Goal: Task Accomplishment & Management: Manage account settings

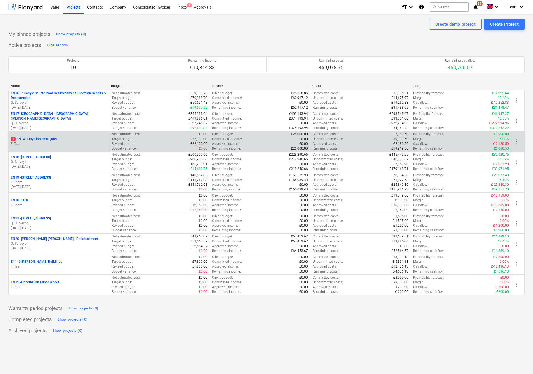
click at [79, 147] on div "1 EN14 - Grays inn small jobs F. Team" at bounding box center [59, 141] width 101 height 19
click at [77, 144] on p "F. Team" at bounding box center [59, 143] width 96 height 5
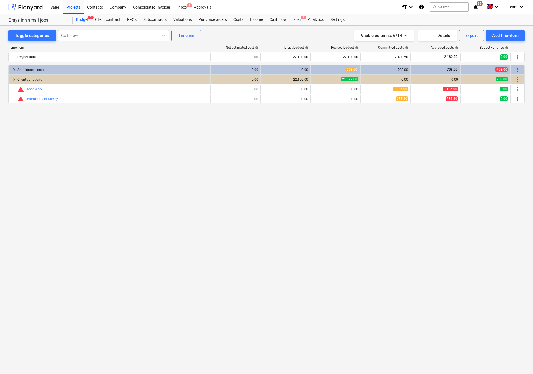
click at [299, 19] on div "Files 1" at bounding box center [297, 19] width 14 height 11
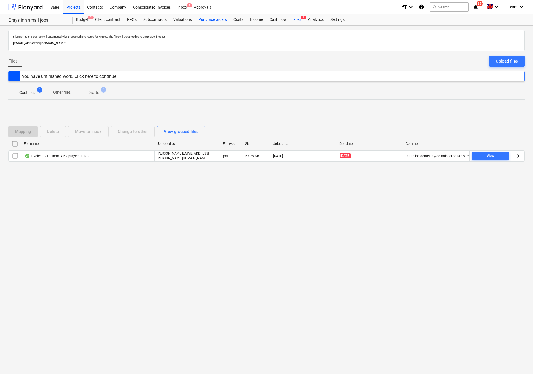
click at [208, 21] on div "Purchase orders" at bounding box center [212, 19] width 35 height 11
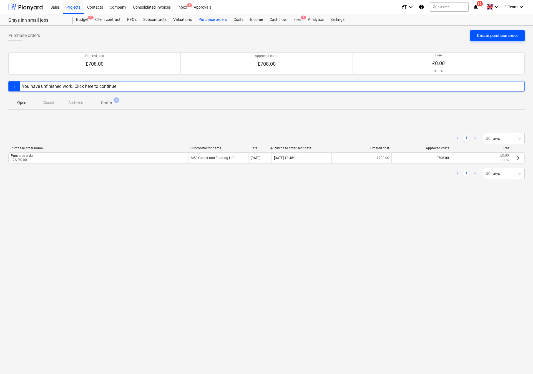
click at [475, 39] on button "Create purchase order" at bounding box center [498, 35] width 54 height 11
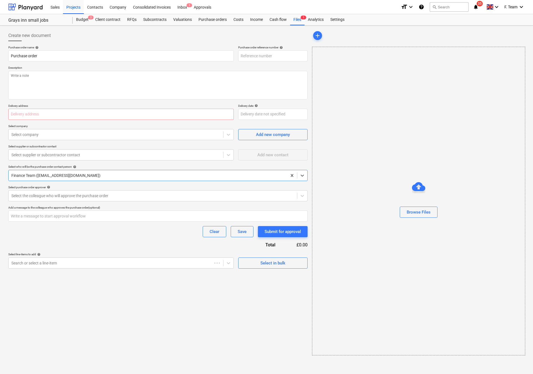
type textarea "x"
type input "EN14-PO-003"
click at [80, 230] on div "Clear Save Submit for approval" at bounding box center [157, 231] width 299 height 11
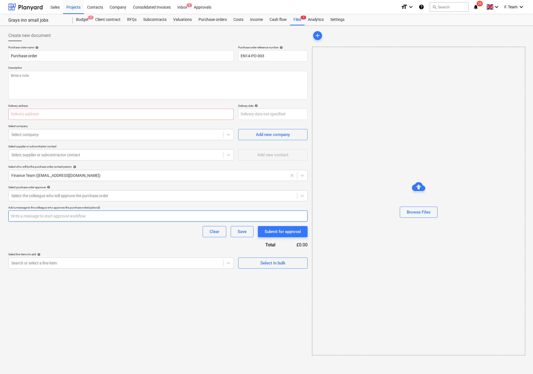
click at [94, 218] on input "text" at bounding box center [157, 215] width 299 height 11
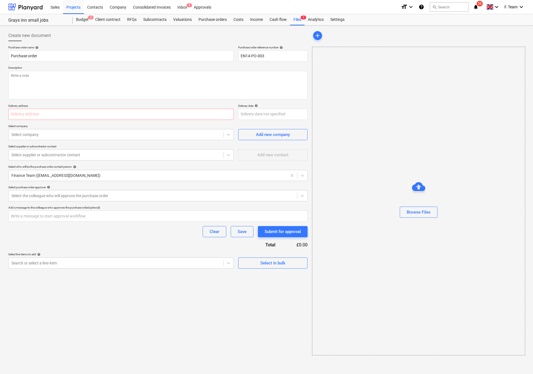
click at [99, 231] on div "Clear Save Submit for approval" at bounding box center [157, 231] width 299 height 11
type textarea "x"
click at [327, 19] on div "Settings" at bounding box center [337, 19] width 21 height 11
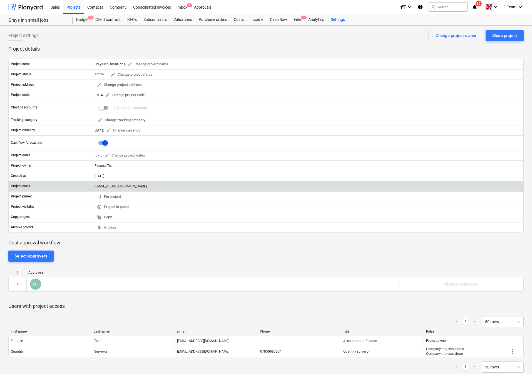
drag, startPoint x: 140, startPoint y: 185, endPoint x: 124, endPoint y: 189, distance: 16.3
click at [124, 189] on div "[EMAIL_ADDRESS][DOMAIN_NAME]" at bounding box center [307, 186] width 431 height 9
drag, startPoint x: 202, startPoint y: 187, endPoint x: 191, endPoint y: 187, distance: 10.6
click at [191, 187] on div "[EMAIL_ADDRESS][DOMAIN_NAME]" at bounding box center [307, 186] width 431 height 9
drag, startPoint x: 94, startPoint y: 187, endPoint x: 193, endPoint y: 187, distance: 98.3
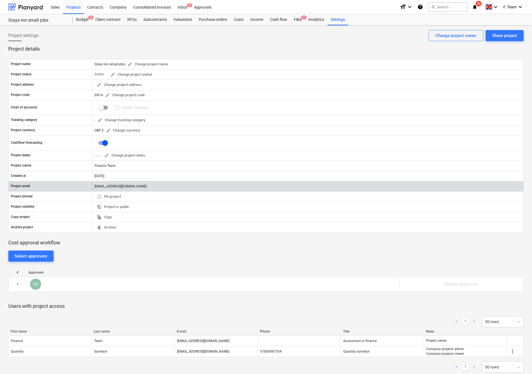
click at [193, 187] on div "[EMAIL_ADDRESS][DOMAIN_NAME]" at bounding box center [307, 186] width 431 height 9
copy div "[EMAIL_ADDRESS][DOMAIN_NAME]"
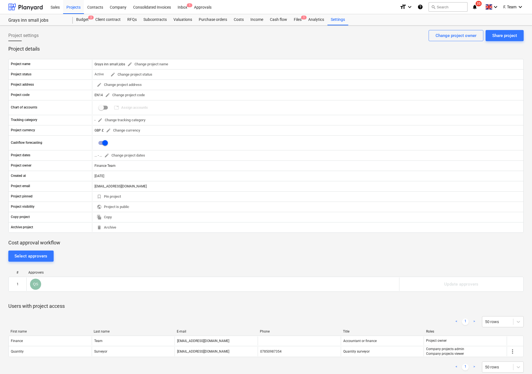
click at [235, 46] on p "Project details" at bounding box center [265, 49] width 515 height 7
click at [15, 4] on div at bounding box center [25, 7] width 34 height 14
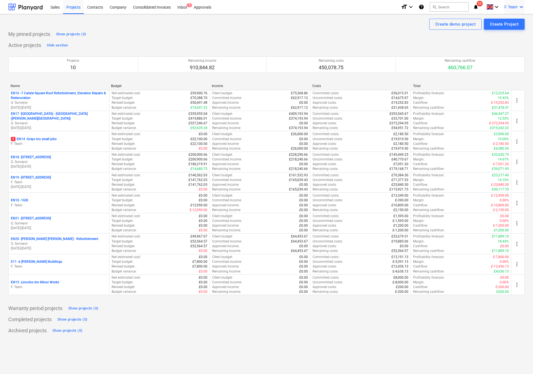
click at [521, 6] on icon "keyboard_arrow_down" at bounding box center [521, 7] width 7 height 7
click at [349, 34] on div at bounding box center [266, 187] width 533 height 374
click at [447, 5] on button "search Search" at bounding box center [449, 6] width 39 height 9
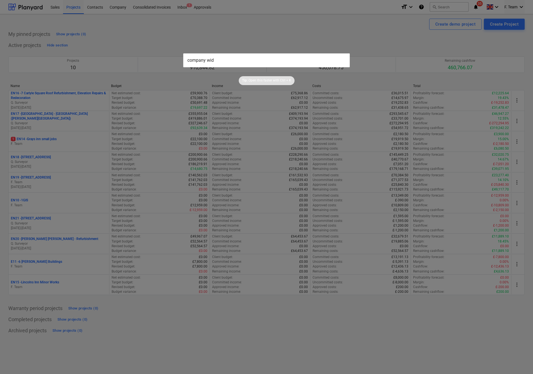
type input "company wide"
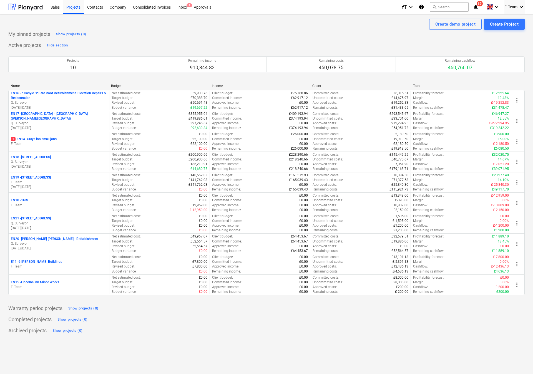
click at [476, 7] on icon "notifications" at bounding box center [476, 7] width 6 height 7
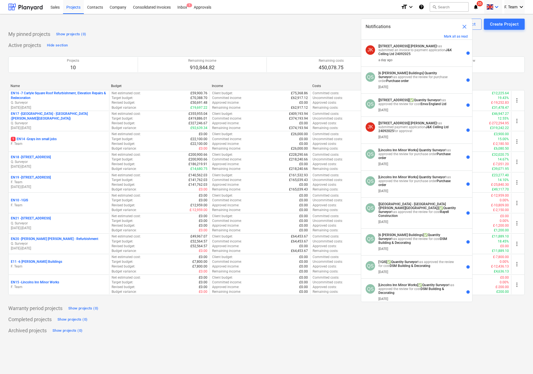
click at [492, 7] on span at bounding box center [490, 6] width 7 height 5
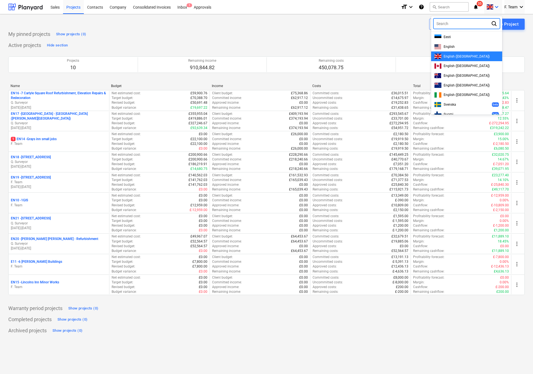
click at [384, 42] on div at bounding box center [266, 187] width 533 height 374
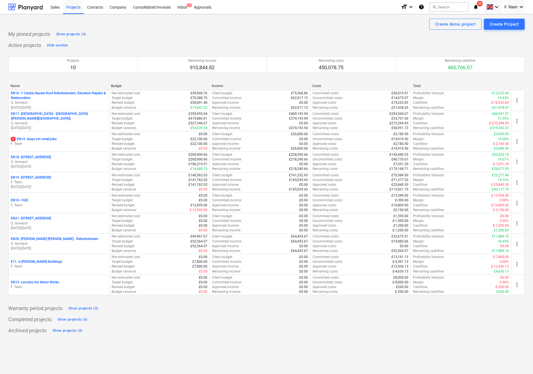
click at [418, 6] on div "format_size keyboard_arrow_down help search Search notifications 35 keyboard_ar…" at bounding box center [463, 7] width 124 height 14
click at [422, 9] on icon "help" at bounding box center [422, 7] width 6 height 7
click at [27, 6] on div at bounding box center [25, 7] width 34 height 14
drag, startPoint x: 169, startPoint y: 177, endPoint x: 421, endPoint y: 37, distance: 288.1
click at [421, 37] on div "My pinned projects Show projects (0)" at bounding box center [266, 34] width 517 height 9
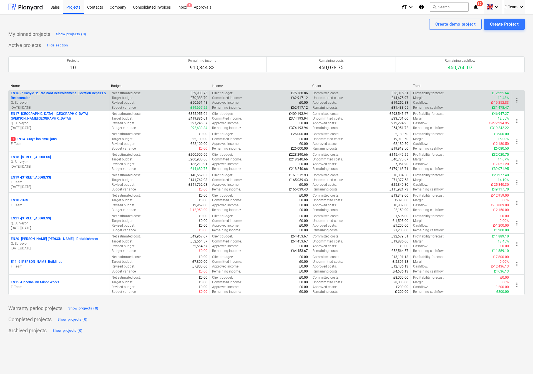
click at [27, 96] on p "EN16 - 7 Carlyle Square Roof Refurbishment, Elevation Repairs & Redecoration" at bounding box center [59, 95] width 96 height 9
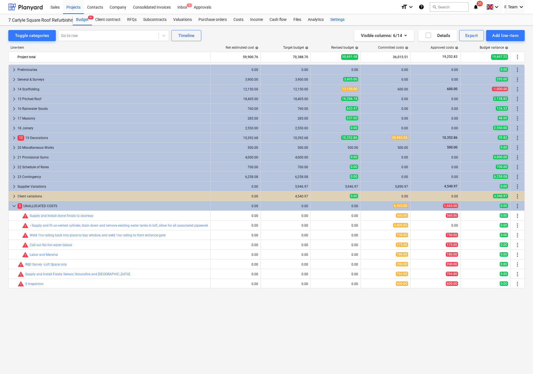
click at [336, 18] on div "Settings" at bounding box center [337, 19] width 21 height 11
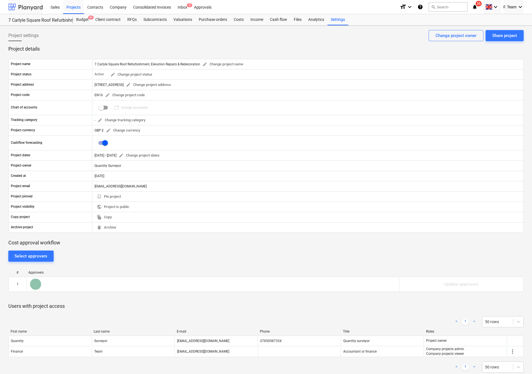
click at [20, 4] on div at bounding box center [25, 7] width 34 height 14
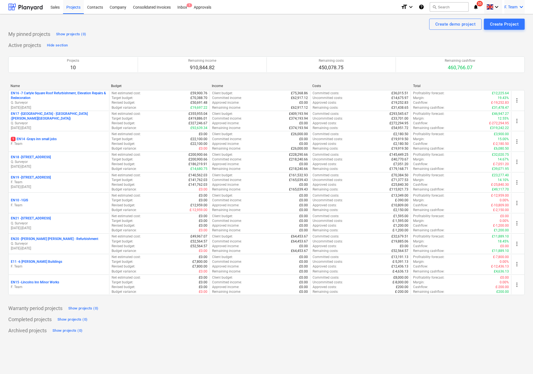
click at [517, 7] on span "F. Team" at bounding box center [511, 7] width 13 height 4
click at [496, 19] on div "Settings" at bounding box center [508, 21] width 33 height 9
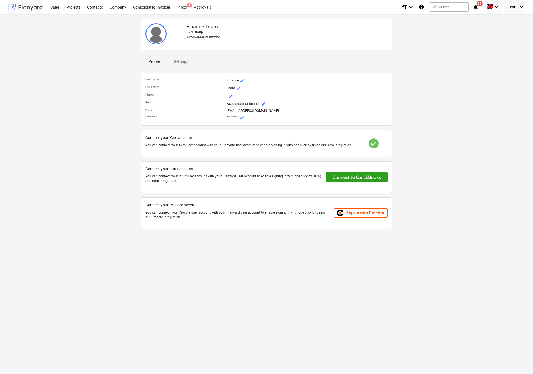
click at [25, 4] on div at bounding box center [25, 7] width 34 height 14
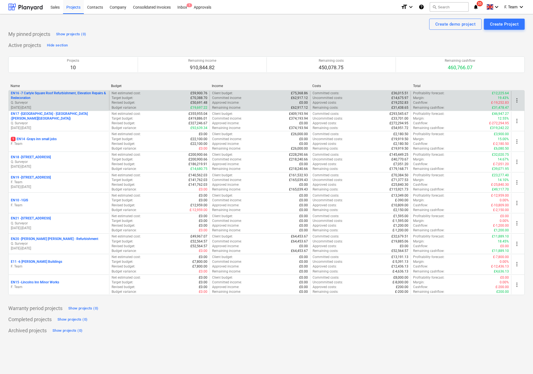
click at [60, 109] on p "30.06.2025 - 05.09.2025" at bounding box center [59, 107] width 96 height 5
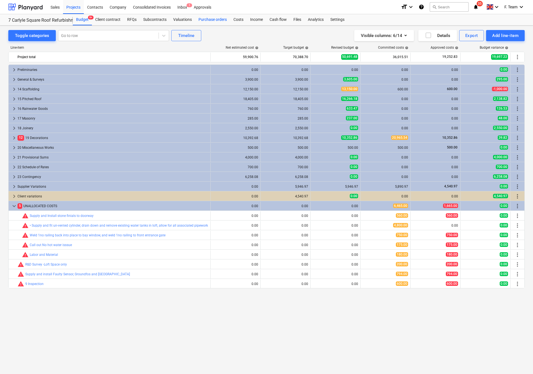
click at [221, 22] on div "Purchase orders" at bounding box center [212, 19] width 35 height 11
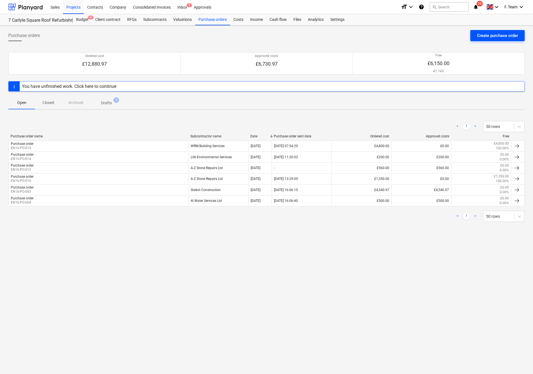
click at [515, 34] on div "Create purchase order" at bounding box center [497, 35] width 41 height 7
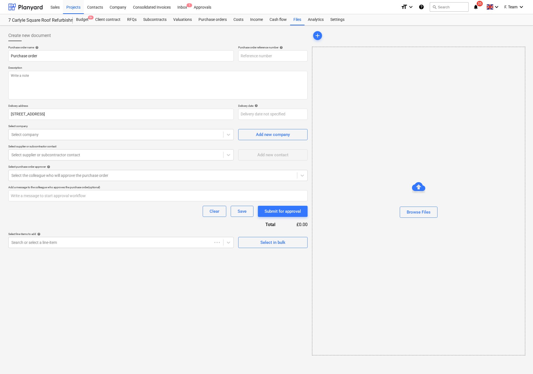
type textarea "x"
type input "EN16-PO-018"
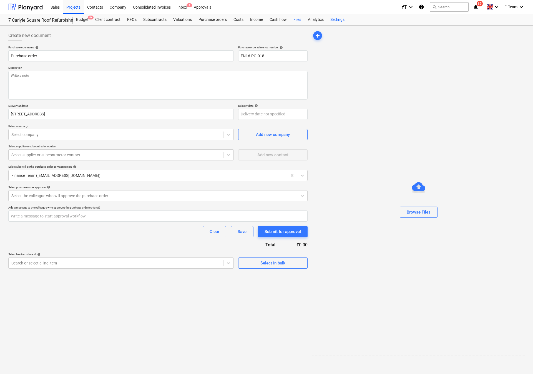
click at [340, 19] on div "Settings" at bounding box center [337, 19] width 21 height 11
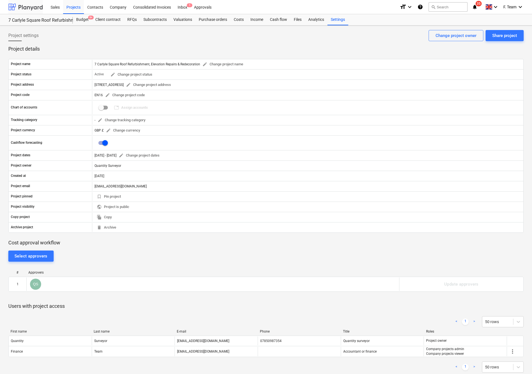
click at [20, 6] on div at bounding box center [25, 7] width 34 height 14
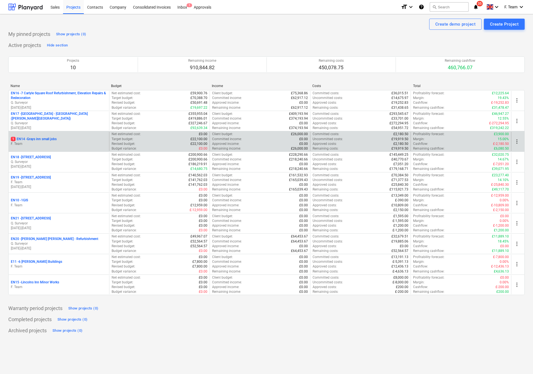
click at [50, 141] on p "1 EN14 - Grays inn small jobs" at bounding box center [34, 139] width 46 height 5
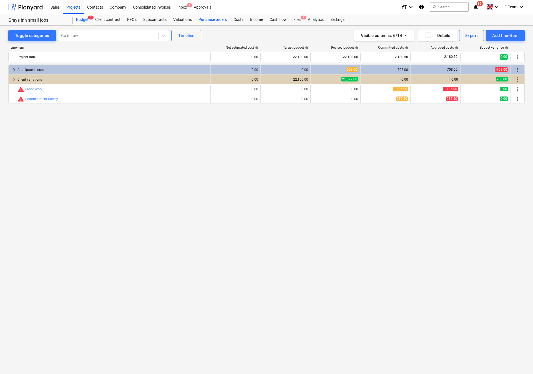
click at [207, 20] on div "Purchase orders" at bounding box center [212, 19] width 35 height 11
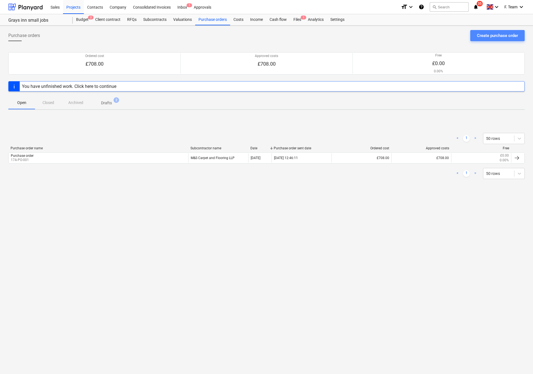
click at [486, 38] on div "Create purchase order" at bounding box center [497, 35] width 41 height 7
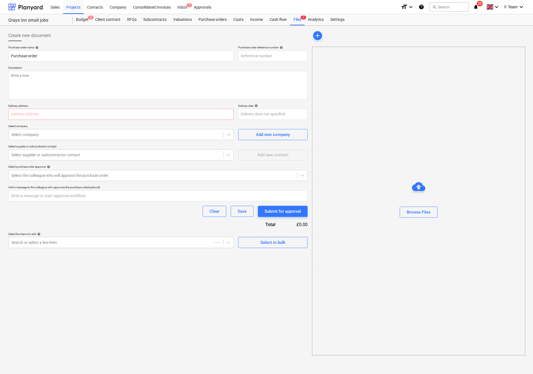
type textarea "x"
type input "EN14-PO-004"
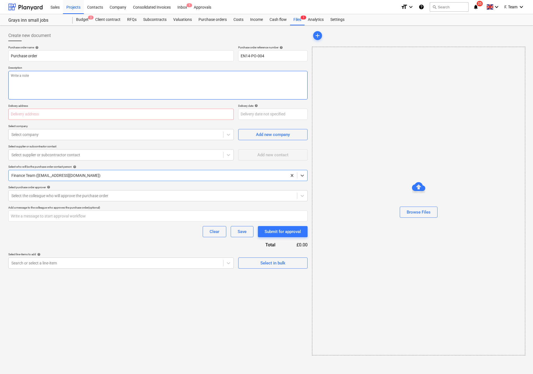
click at [77, 87] on textarea at bounding box center [157, 85] width 299 height 29
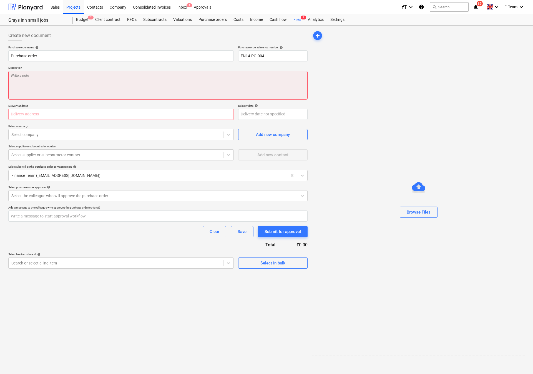
click at [50, 81] on textarea at bounding box center [157, 85] width 299 height 29
paste textarea "• weekend labouring"
type textarea "x"
type textarea "• weekend labouring"
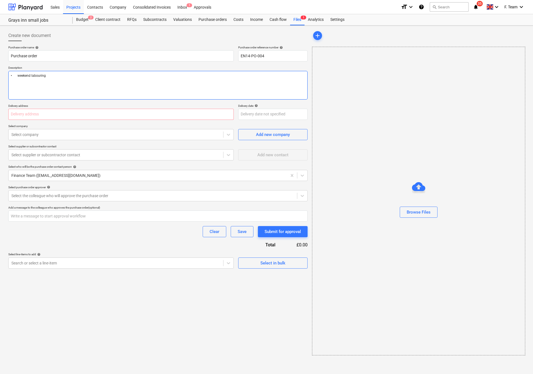
click at [16, 77] on textarea "• weekend labouring" at bounding box center [157, 85] width 299 height 29
type textarea "x"
type textarea "•weekend labouring"
type textarea "x"
type textarea "weekend labouring"
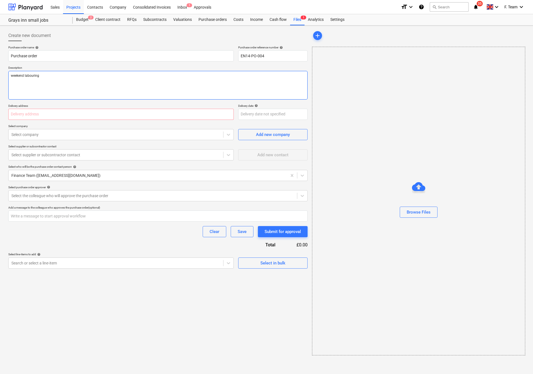
drag, startPoint x: 49, startPoint y: 77, endPoint x: 53, endPoint y: 79, distance: 4.5
click at [48, 77] on textarea "weekend labouring" at bounding box center [157, 85] width 299 height 29
type textarea "x"
type textarea "weekend labouring"
type textarea "x"
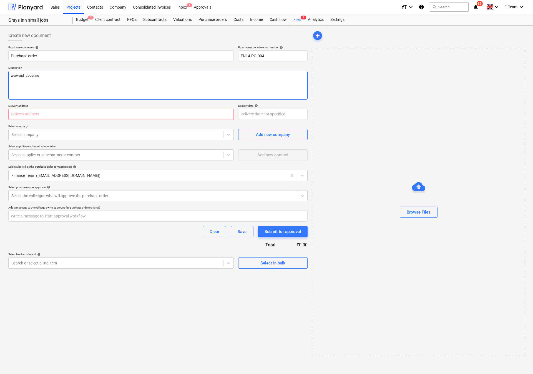
type textarea "weekend labouring N"
type textarea "x"
type textarea "weekend labouring Not"
type textarea "x"
type textarea "weekend labouring Note"
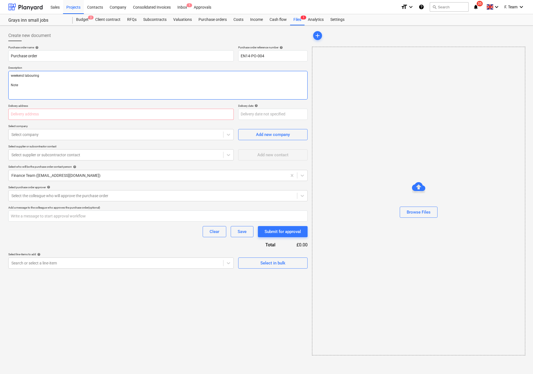
type textarea "x"
type textarea "weekend labouring Note:"
type textarea "x"
type textarea "weekend labouring Note:"
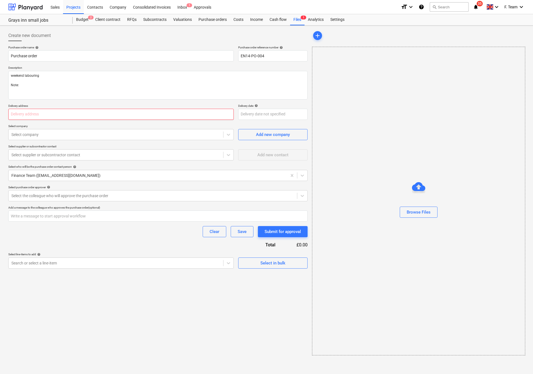
click at [39, 115] on input "text" at bounding box center [121, 114] width 226 height 11
type textarea "x"
type input "G"
type textarea "x"
type input "GI"
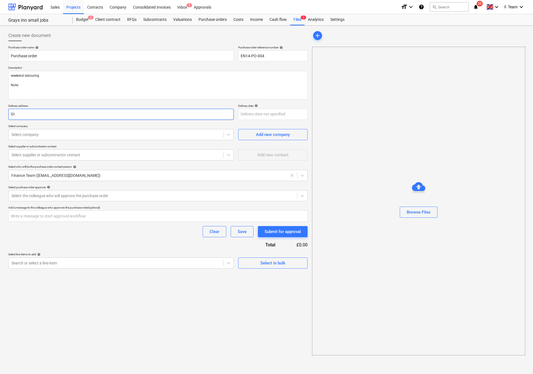
type textarea "x"
type input "GIS"
type textarea "x"
type input "GIS"
type textarea "x"
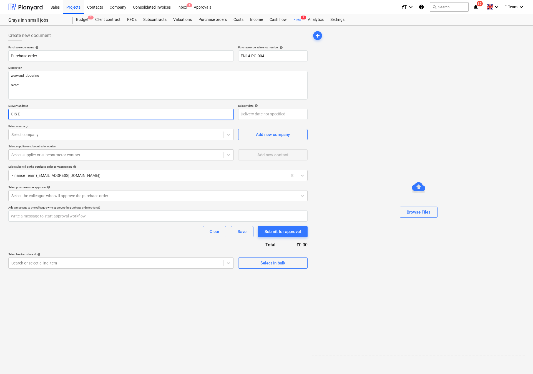
type input "GIS E1"
type textarea "x"
type input "GIS E14"
type textarea "x"
type input "GIS E14"
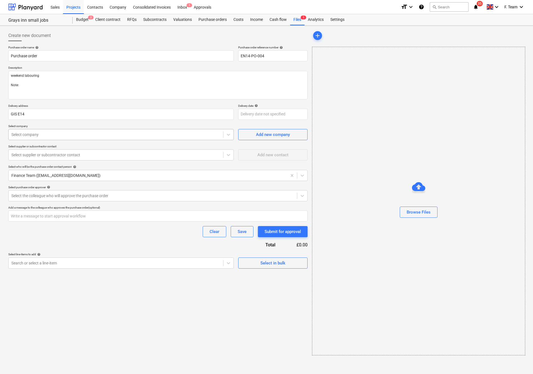
click at [44, 137] on div at bounding box center [115, 135] width 209 height 6
type textarea "x"
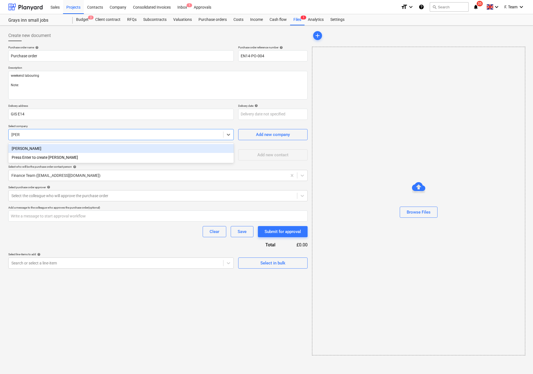
type input "nolam"
type textarea "x"
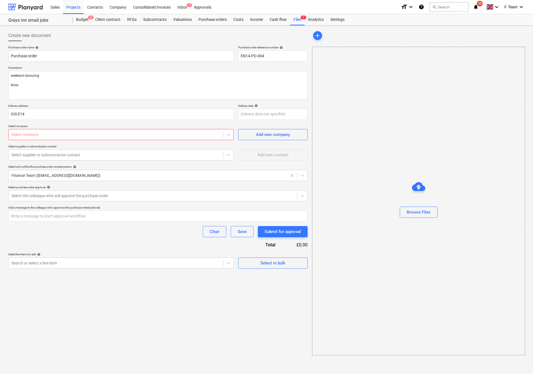
click at [43, 137] on div at bounding box center [115, 135] width 209 height 6
click at [51, 139] on div "Select company" at bounding box center [121, 134] width 226 height 11
click at [30, 149] on div "Select supplier or subcontractor contact" at bounding box center [121, 154] width 226 height 11
click at [30, 136] on div at bounding box center [115, 135] width 209 height 6
type textarea "x"
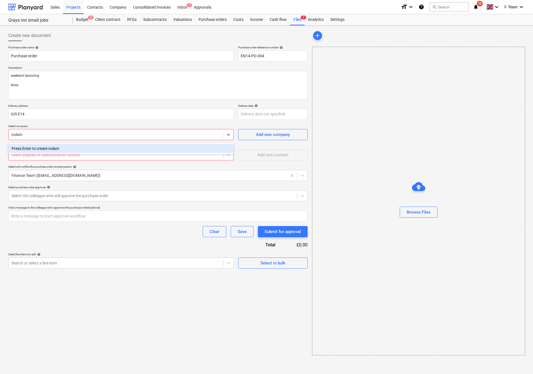
type input "nola"
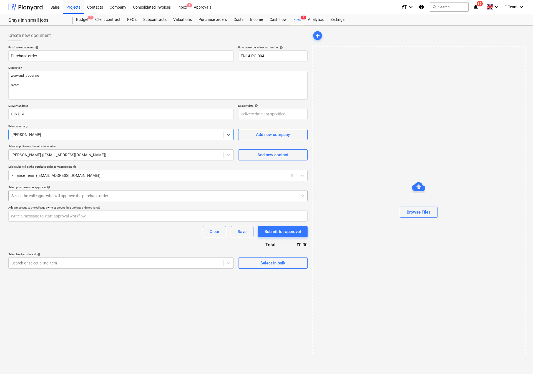
click at [34, 200] on div "Select the colleague who will approve the purchase order" at bounding box center [157, 195] width 299 height 11
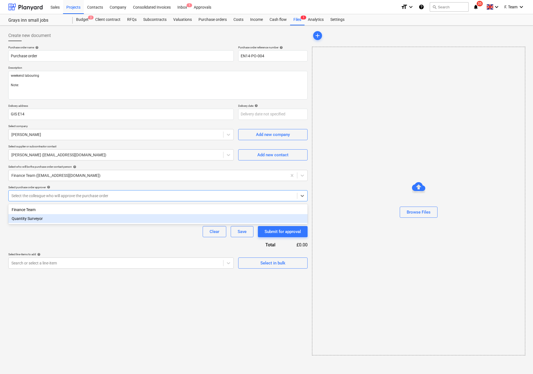
click at [35, 217] on div "Quantity Surveyor" at bounding box center [157, 218] width 299 height 9
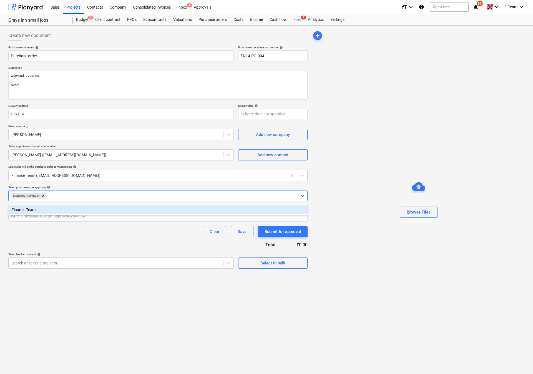
click at [44, 242] on div "Purchase order name help Purchase order Purchase order reference number help EN…" at bounding box center [157, 157] width 299 height 223
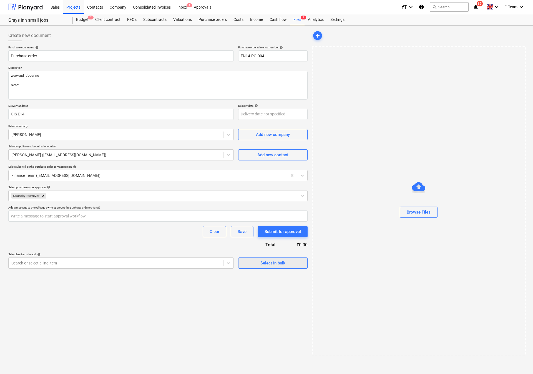
click at [257, 266] on span "Select in bulk" at bounding box center [273, 262] width 56 height 7
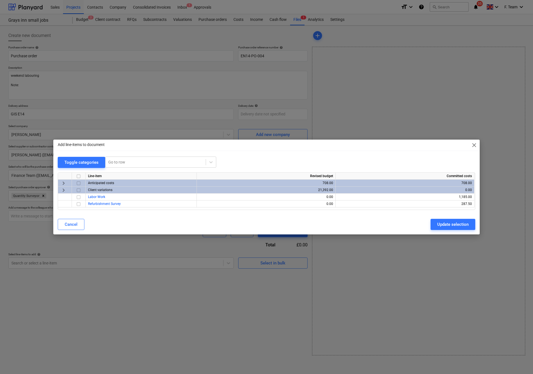
click at [147, 292] on div "Add line-items to document close Toggle categories Go to row Line-item Revised …" at bounding box center [266, 187] width 533 height 374
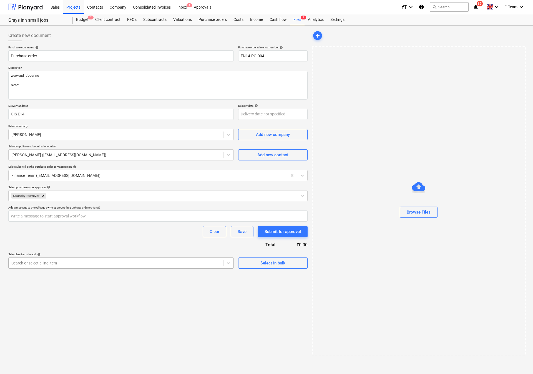
click at [152, 263] on div at bounding box center [115, 263] width 209 height 6
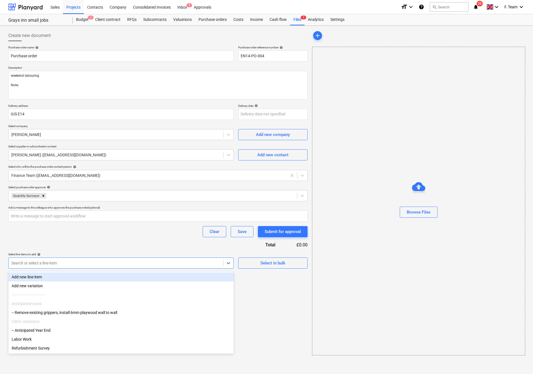
click at [47, 276] on div "Add new line-item" at bounding box center [121, 276] width 226 height 9
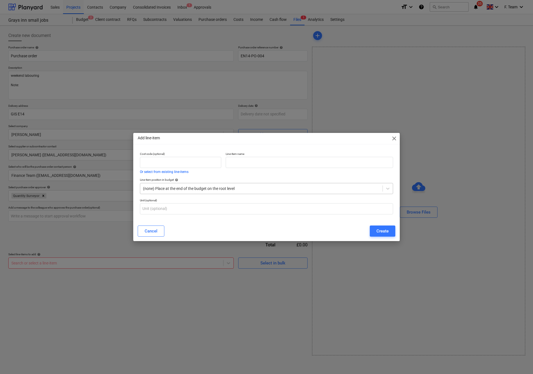
click at [199, 190] on div at bounding box center [261, 189] width 237 height 6
click at [286, 156] on p "Line-item name" at bounding box center [309, 154] width 167 height 5
click at [234, 161] on input "text" at bounding box center [309, 162] width 167 height 11
type textarea "x"
paste input "• weekend labouring"
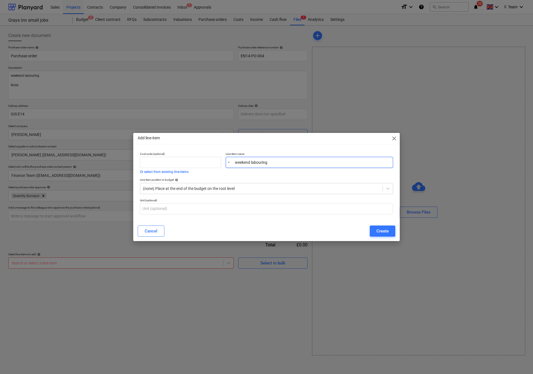
click at [234, 165] on input "• weekend labouring" at bounding box center [309, 162] width 167 height 11
type input "weekend labouring"
click at [381, 230] on div "Create" at bounding box center [383, 230] width 12 height 7
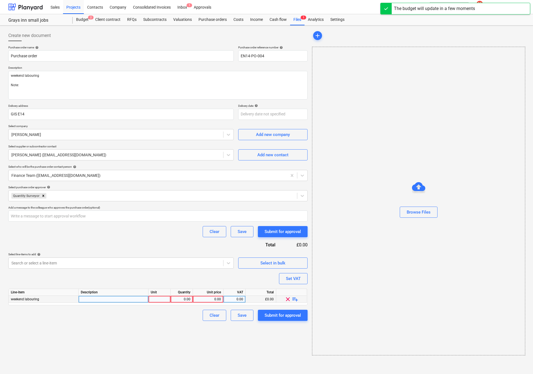
type textarea "x"
click at [104, 301] on div at bounding box center [114, 299] width 70 height 7
type input "weekend labouring"
type textarea "x"
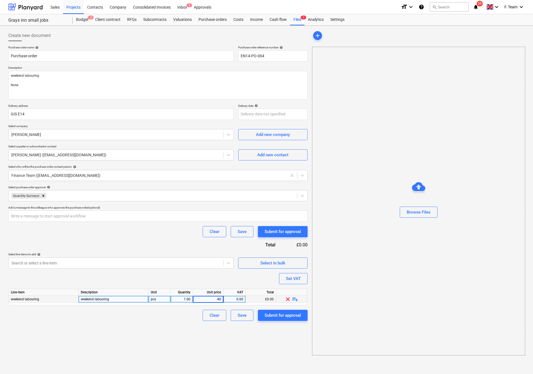
type input "400"
click at [159, 352] on div "Create new document Purchase order name help Purchase order Purchase order refe…" at bounding box center [158, 192] width 304 height 329
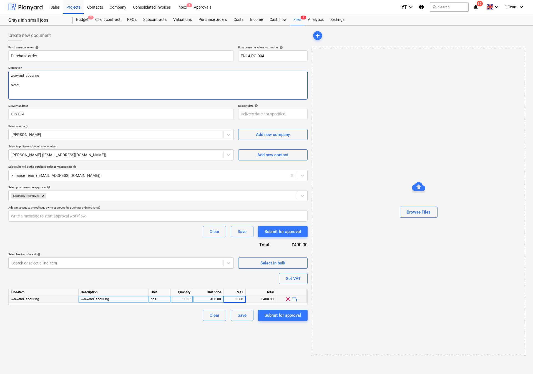
click at [35, 87] on textarea "weekend labouring Note:" at bounding box center [157, 85] width 299 height 29
drag, startPoint x: 43, startPoint y: 72, endPoint x: 44, endPoint y: 77, distance: 4.7
click at [43, 74] on textarea "weekend labouring Note:" at bounding box center [157, 85] width 299 height 29
click at [10, 89] on textarea "weekend labouring Note:" at bounding box center [157, 85] width 299 height 29
click at [20, 87] on textarea "weekend labouring Note:" at bounding box center [157, 85] width 299 height 29
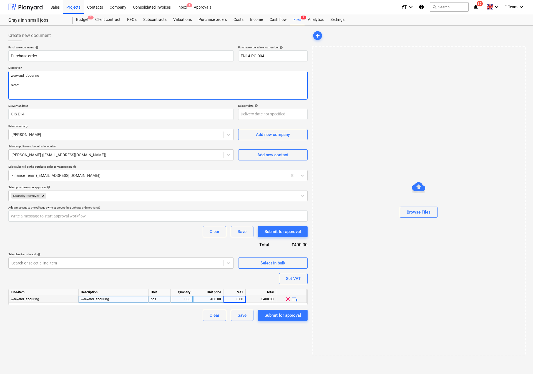
drag, startPoint x: 60, startPoint y: 89, endPoint x: 22, endPoint y: 89, distance: 38.6
click at [60, 89] on textarea "weekend labouring Note:" at bounding box center [157, 85] width 299 height 29
click at [28, 88] on textarea "weekend labouring Note:" at bounding box center [157, 85] width 299 height 29
paste textarea "please ensure you send your invoice to [enter specific Planyard email address f…"
type textarea "x"
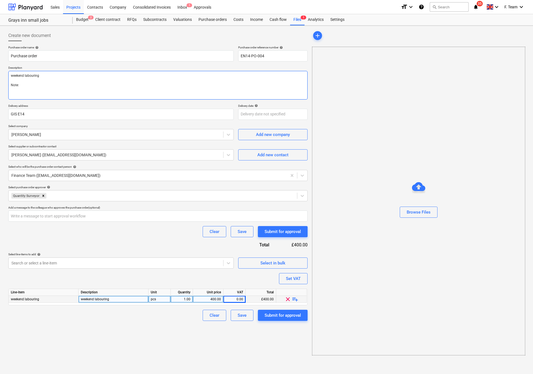
type textarea "weekend labouring Note: please ensure you send your invoice to [enter specific …"
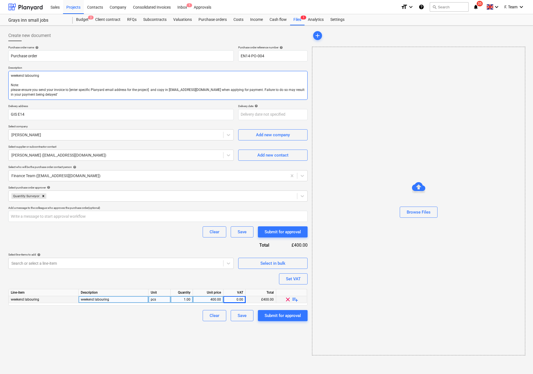
click at [68, 91] on textarea "weekend labouring Note: please ensure you send your invoice to [enter specific …" at bounding box center [157, 85] width 299 height 29
type textarea "x"
type textarea "weekend labouring Note: please ensure you send your invoice to [enter specific …"
type textarea "x"
type textarea "weekend labouring Note: please ensure you send your invoice to and copy in acco…"
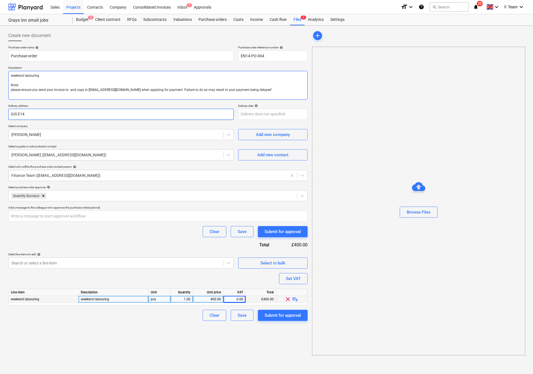
paste textarea "[EMAIL_ADDRESS][DOMAIN_NAME]"
type textarea "x"
type textarea "weekend labouring Note: please ensure you send your invoice to 00a47b8e-425d-48…"
click at [64, 97] on textarea "weekend labouring Note: please ensure you send your invoice to 00a47b8e-425d-48…" at bounding box center [157, 85] width 299 height 29
click at [11, 92] on textarea "weekend labouring Note: please ensure you send your invoice to 00a47b8e-425d-48…" at bounding box center [157, 85] width 299 height 29
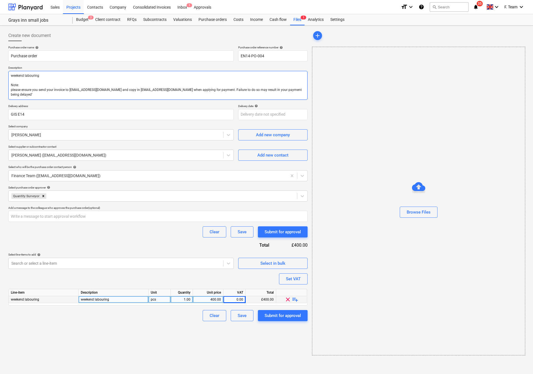
type textarea "x"
type textarea "weekend labouring Note: "please ensure you send your invoice to 00a47b8e-425d-4…"
click at [80, 96] on textarea "weekend labouring Note: "please ensure you send your invoice to 00a47b8e-425d-4…" at bounding box center [157, 85] width 299 height 29
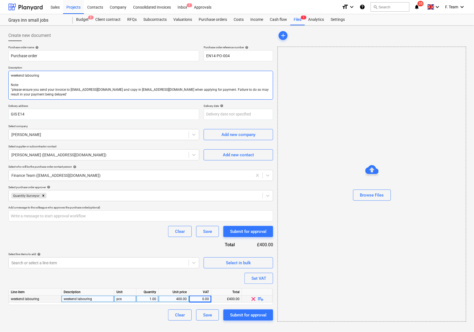
drag, startPoint x: 12, startPoint y: 73, endPoint x: 27, endPoint y: 78, distance: 16.4
click at [12, 73] on textarea "weekend labouring Note: "please ensure you send your invoice to 00a47b8e-425d-4…" at bounding box center [140, 85] width 265 height 29
type textarea "x"
type textarea "eekend labouring Note: "please ensure you send your invoice to 00a47b8e-425d-48…"
type textarea "x"
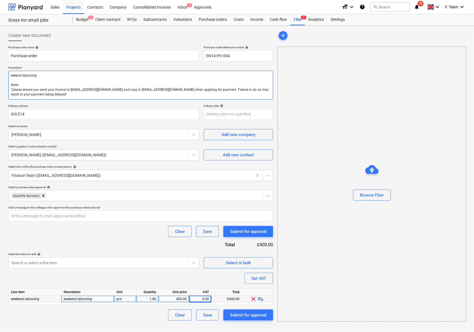
type textarea "Weekend labouring Note: "please ensure you send your invoice to 00a47b8e-425d-4…"
type textarea "x"
click at [207, 317] on div "Save" at bounding box center [207, 315] width 9 height 7
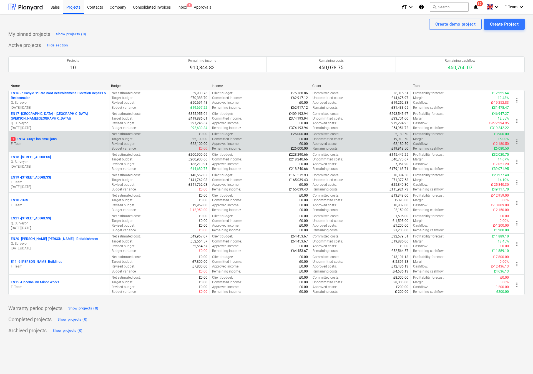
click at [35, 137] on div "1 EN14 - Grays inn small jobs F. Team" at bounding box center [59, 141] width 101 height 19
click at [57, 146] on p "F. Team" at bounding box center [59, 143] width 96 height 5
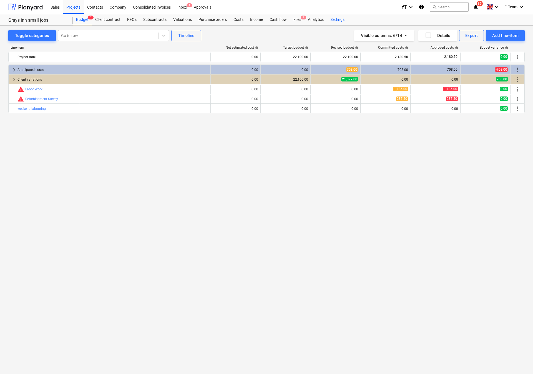
click at [333, 19] on div "Settings" at bounding box center [337, 19] width 21 height 11
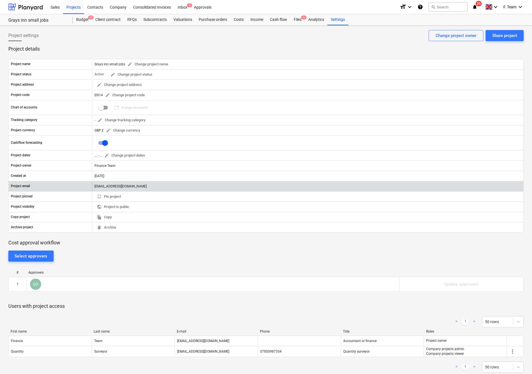
drag, startPoint x: 115, startPoint y: 186, endPoint x: 193, endPoint y: 192, distance: 78.3
click at [193, 191] on div "Project email [EMAIL_ADDRESS][DOMAIN_NAME]" at bounding box center [265, 186] width 515 height 10
drag, startPoint x: 198, startPoint y: 188, endPoint x: 94, endPoint y: 191, distance: 104.2
click at [94, 191] on div "[EMAIL_ADDRESS][DOMAIN_NAME]" at bounding box center [307, 186] width 431 height 9
copy div "[EMAIL_ADDRESS][DOMAIN_NAME]"
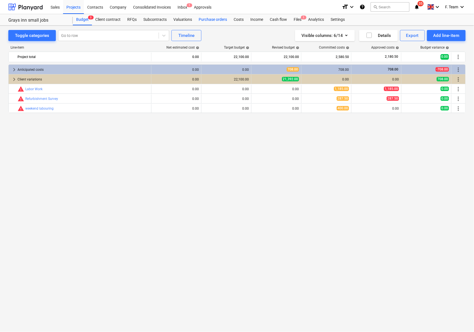
click at [208, 19] on div "Purchase orders" at bounding box center [212, 19] width 35 height 11
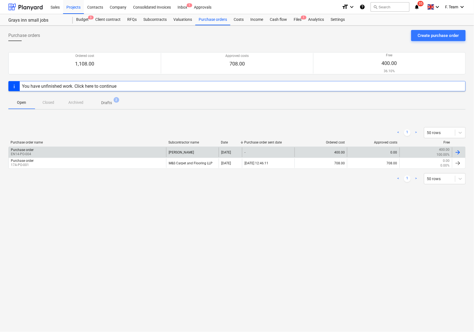
click at [112, 154] on div "Purchase order EN14-PO-004" at bounding box center [87, 151] width 157 height 9
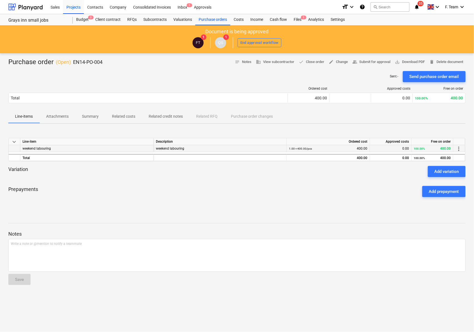
click at [76, 149] on div "weekend labouring" at bounding box center [86, 148] width 133 height 7
click at [133, 199] on div "Prepayments Add prepayment" at bounding box center [236, 192] width 457 height 20
click at [184, 147] on div "weekend labouring" at bounding box center [220, 148] width 128 height 7
click at [163, 184] on div "Prepayments Add prepayment" at bounding box center [236, 192] width 457 height 20
click at [244, 199] on div "Prepayments Add prepayment" at bounding box center [236, 192] width 457 height 20
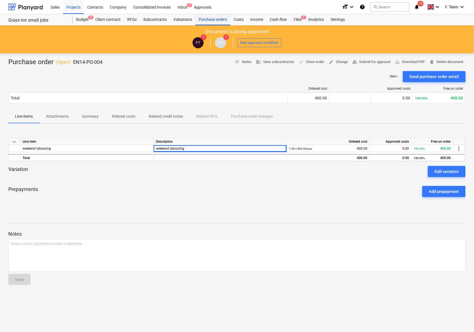
drag, startPoint x: 212, startPoint y: 18, endPoint x: 217, endPoint y: 18, distance: 4.7
click at [212, 18] on div "Purchase orders" at bounding box center [212, 19] width 35 height 11
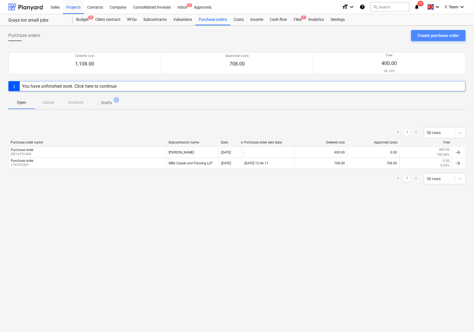
click at [421, 39] on button "Create purchase order" at bounding box center [438, 35] width 54 height 11
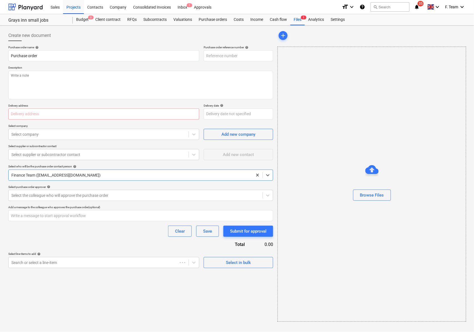
type textarea "x"
type input "EN14-PO-005"
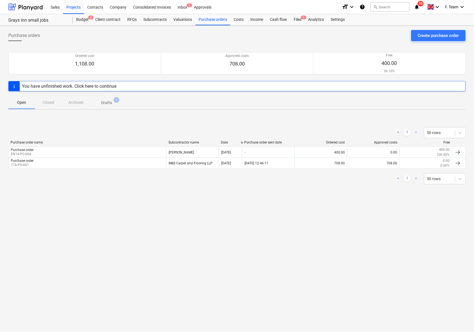
click at [106, 101] on p "Drafts" at bounding box center [106, 103] width 11 height 6
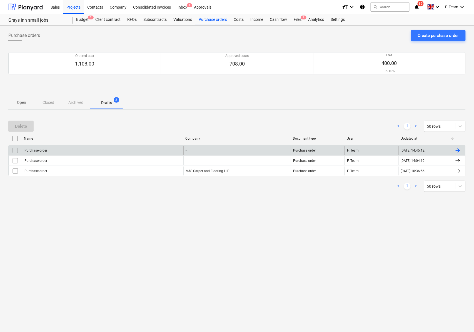
click at [14, 150] on input "checkbox" at bounding box center [15, 150] width 9 height 9
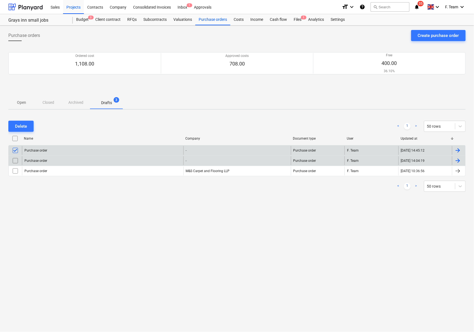
click at [13, 157] on input "checkbox" at bounding box center [15, 160] width 9 height 9
click at [22, 123] on div "Delete" at bounding box center [21, 126] width 12 height 7
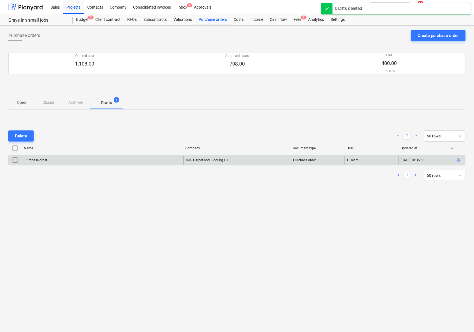
click at [62, 161] on div "Purchase order" at bounding box center [102, 160] width 161 height 9
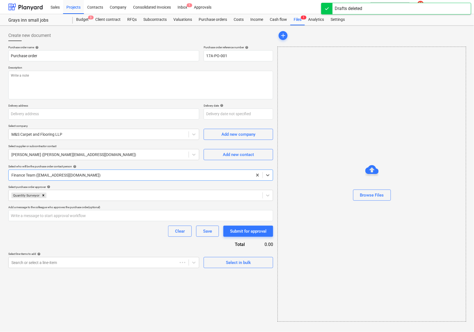
type textarea "x"
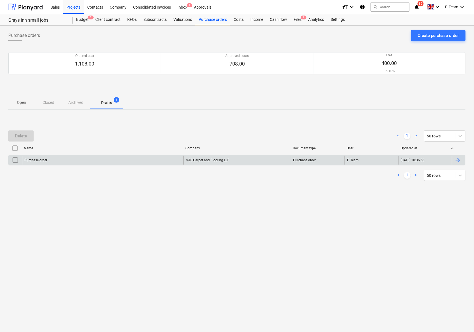
click at [16, 161] on input "checkbox" at bounding box center [15, 160] width 9 height 9
click at [24, 138] on div "Delete" at bounding box center [21, 135] width 12 height 7
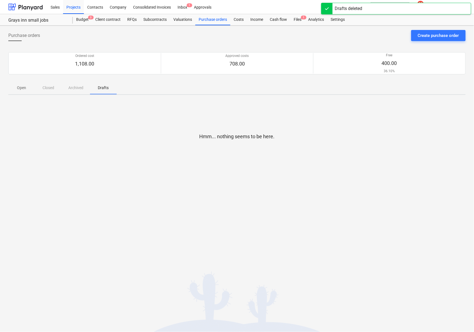
click at [22, 88] on p "Open" at bounding box center [21, 88] width 13 height 6
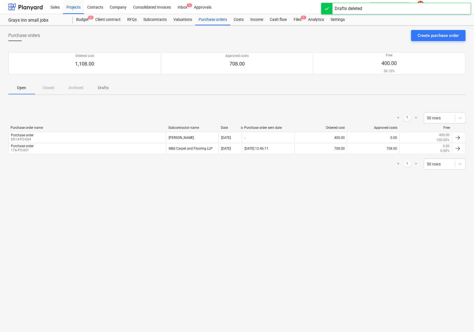
click at [70, 217] on div "Purchase orders Create purchase order Ordered cost 1,108.00 Approved costs 708.…" at bounding box center [237, 179] width 474 height 307
click at [7, 8] on div "Sales Projects Contacts Company Consolidated Invoices Inbox 1 Approvals format_…" at bounding box center [237, 7] width 474 height 14
click at [11, 7] on div at bounding box center [25, 7] width 34 height 14
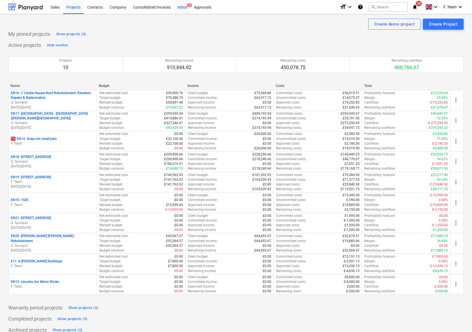
click at [182, 8] on div "Inbox 1" at bounding box center [182, 7] width 16 height 14
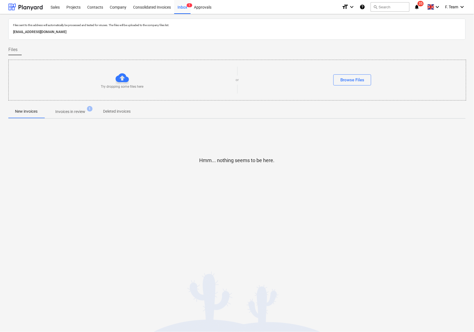
click at [82, 114] on p "Invoices in review" at bounding box center [70, 112] width 30 height 6
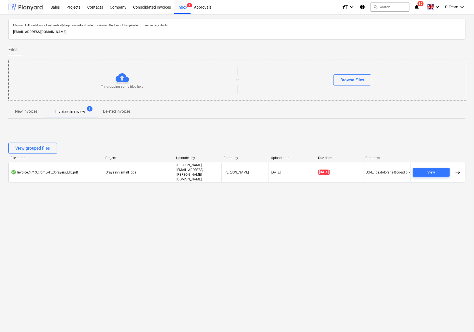
click at [24, 9] on div at bounding box center [25, 7] width 34 height 14
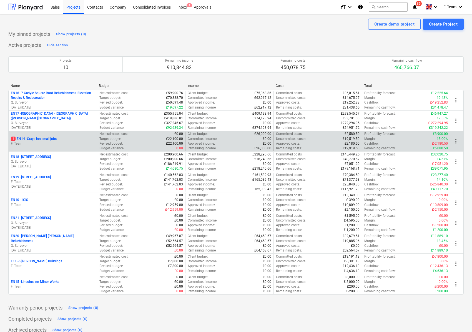
click at [51, 144] on p "F. Team" at bounding box center [53, 143] width 84 height 5
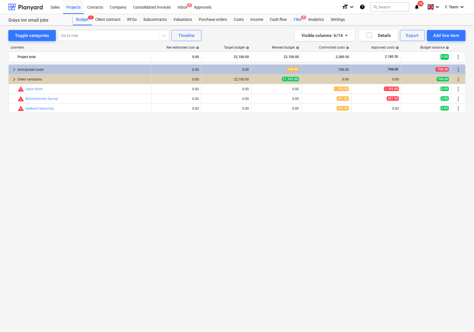
click at [292, 22] on div "Files 1" at bounding box center [297, 19] width 14 height 11
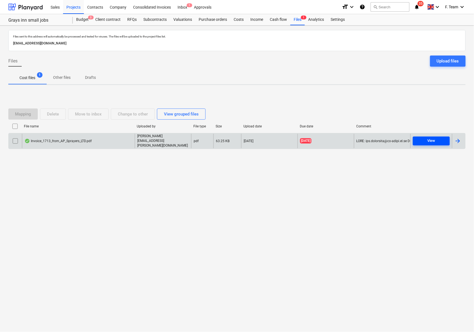
click at [431, 138] on div "View" at bounding box center [431, 141] width 8 height 6
click at [34, 7] on div at bounding box center [25, 7] width 34 height 14
